Goal: Navigation & Orientation: Find specific page/section

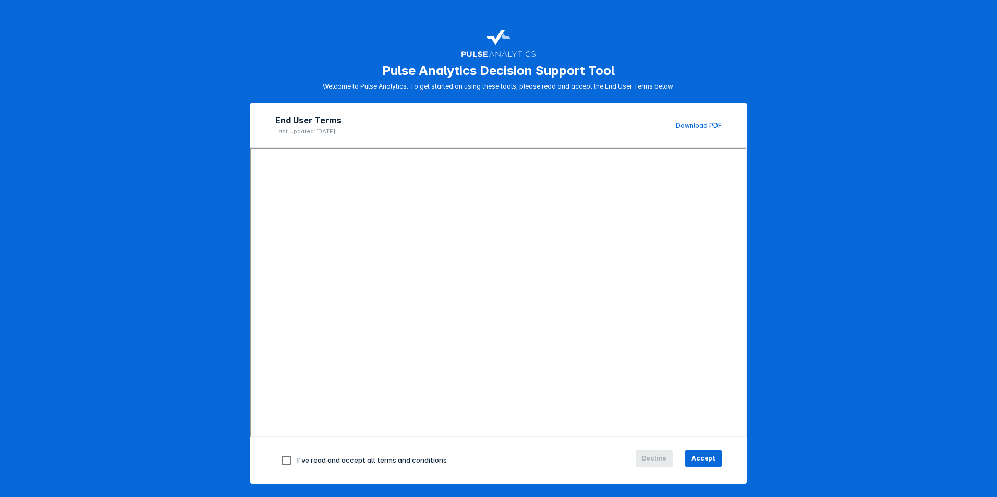
click at [283, 460] on input "checkbox" at bounding box center [286, 461] width 22 height 22
checkbox input "true"
click at [699, 458] on span "Accept" at bounding box center [703, 458] width 24 height 9
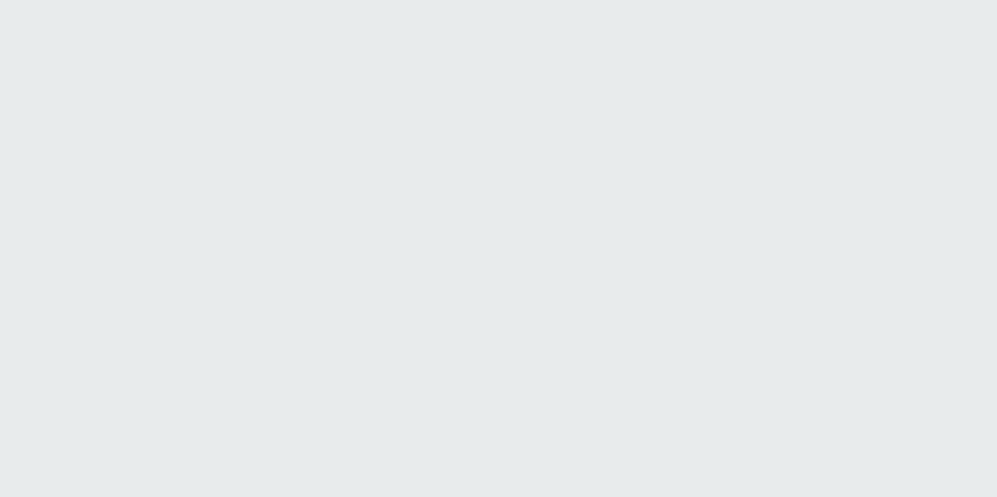
click at [481, 0] on html "Printing this webpage has been disabled. This tool is intended for internal pla…" at bounding box center [498, 0] width 997 height 0
click at [665, 0] on html "Printing this webpage has been disabled. This tool is intended for internal pla…" at bounding box center [498, 0] width 997 height 0
click at [786, 0] on html "Printing this webpage has been disabled. This tool is intended for internal pla…" at bounding box center [498, 0] width 997 height 0
click at [719, 0] on html "Printing this webpage has been disabled. This tool is intended for internal pla…" at bounding box center [498, 0] width 997 height 0
click at [822, 0] on html "Printing this webpage has been disabled. This tool is intended for internal pla…" at bounding box center [498, 0] width 997 height 0
